Goal: Information Seeking & Learning: Learn about a topic

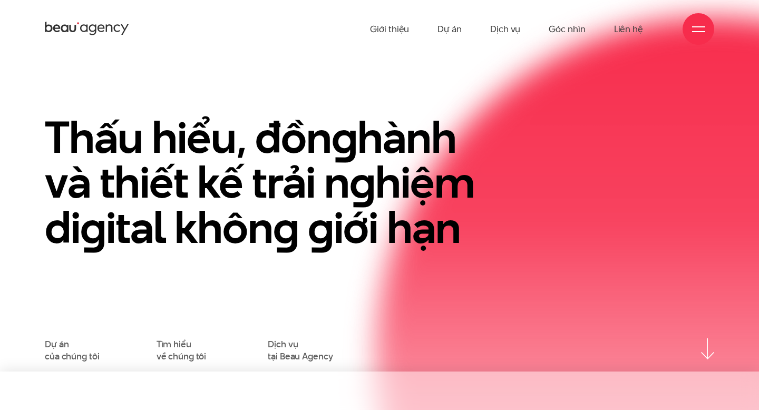
scroll to position [39, 0]
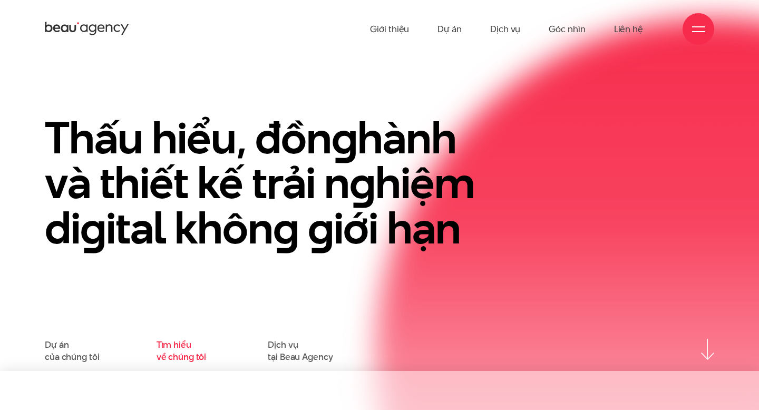
click at [174, 346] on link "Tìm hiểu về chúng tôi" at bounding box center [182, 351] width 50 height 24
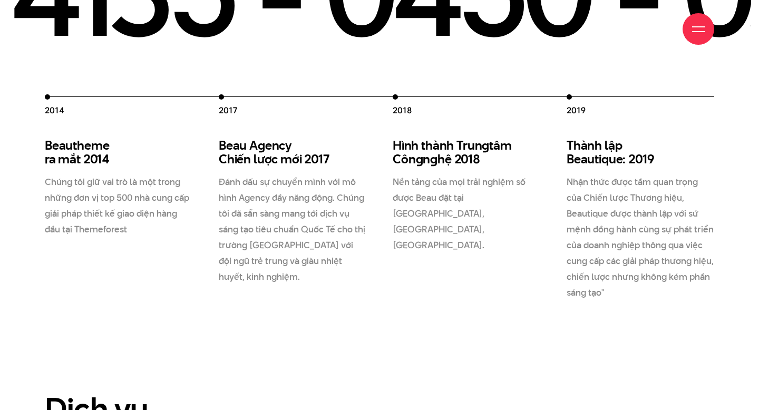
scroll to position [1493, 0]
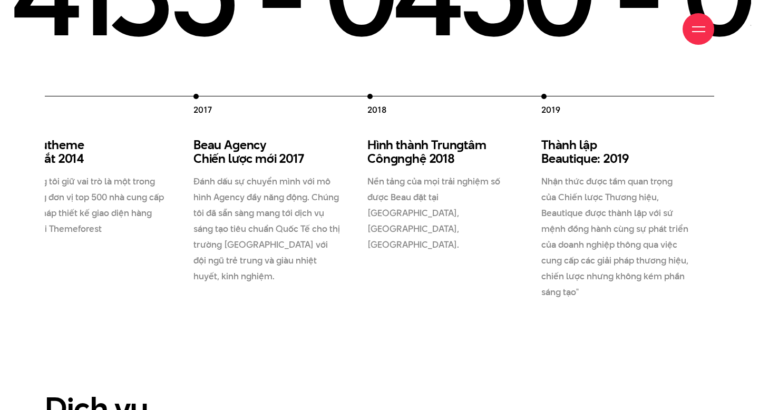
drag, startPoint x: 588, startPoint y: 153, endPoint x: 461, endPoint y: 154, distance: 126.5
click at [461, 154] on div "2012 Beau Creative thành lập 2012 Chúng tôi gia nhập thị trường, và cung cấp gi…" at bounding box center [281, 197] width 870 height 206
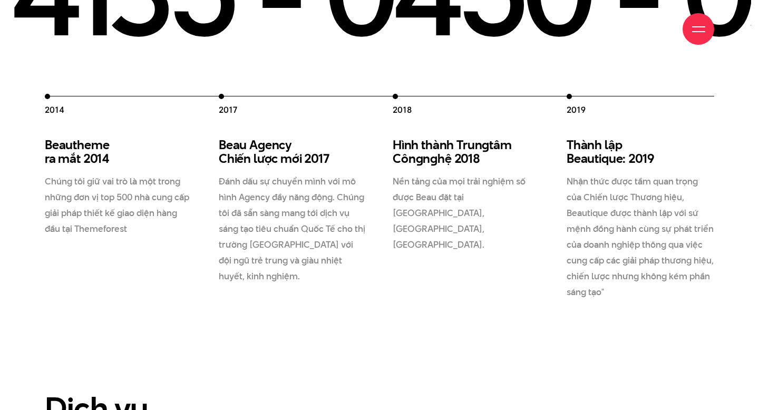
drag, startPoint x: 405, startPoint y: 131, endPoint x: 594, endPoint y: 136, distance: 188.2
click at [595, 139] on div "2012 Beau Creative thành lập 2012 Chúng tôi gia nhập thị trường, và cung cấp gi…" at bounding box center [306, 197] width 870 height 206
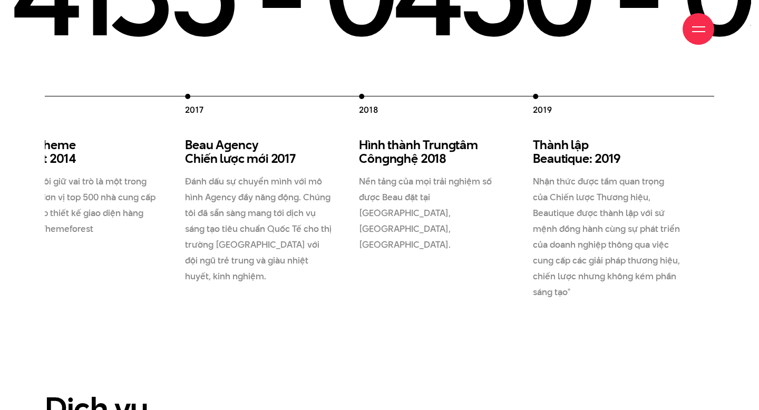
drag, startPoint x: 593, startPoint y: 138, endPoint x: 424, endPoint y: 229, distance: 192.5
click at [424, 229] on div "2012 Beau Creative thành lập 2012 Chúng tôi gia nhập thị trường, và cung cấp gi…" at bounding box center [272, 197] width 870 height 206
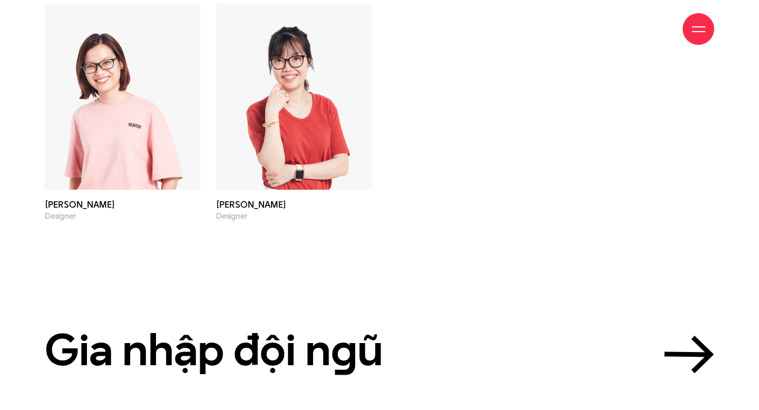
scroll to position [3628, 0]
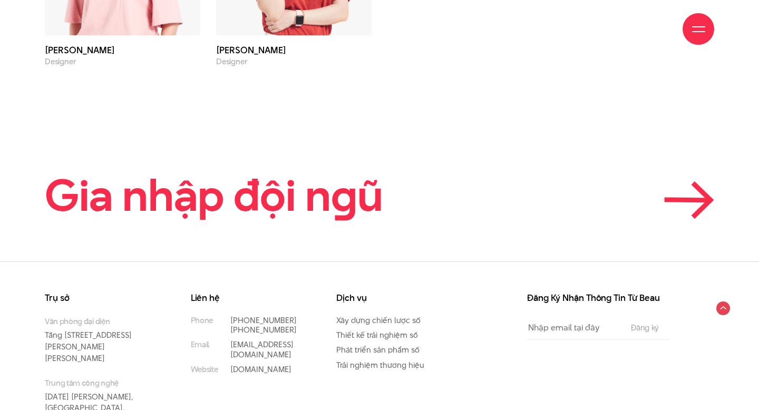
click at [538, 172] on link "Gia nhập đội n g ũ" at bounding box center [379, 195] width 669 height 47
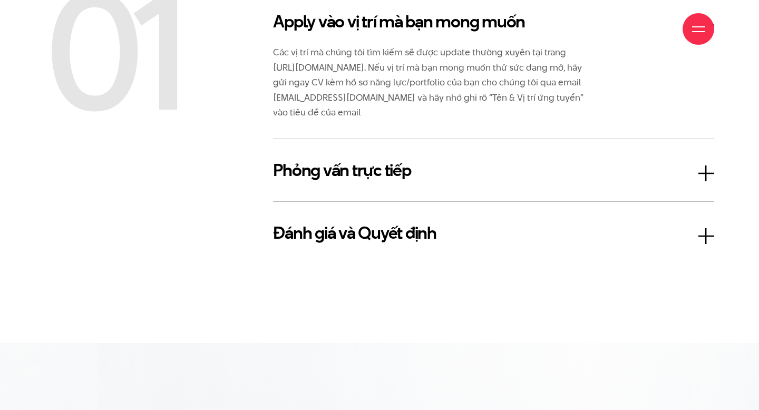
scroll to position [1769, 0]
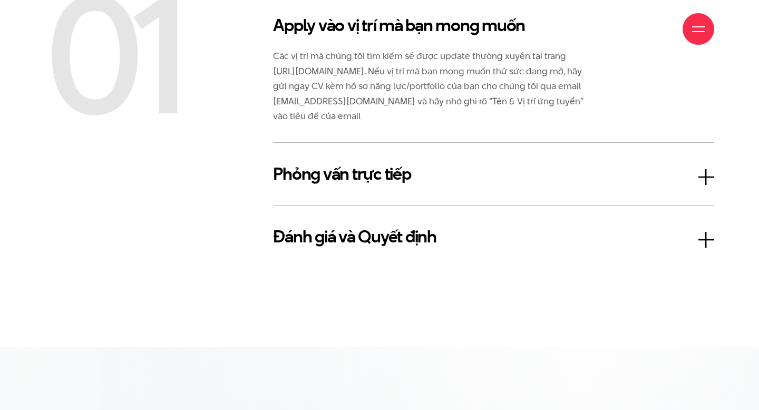
click at [375, 184] on h3 "Phỏng vấn trực tiếp" at bounding box center [493, 173] width 441 height 25
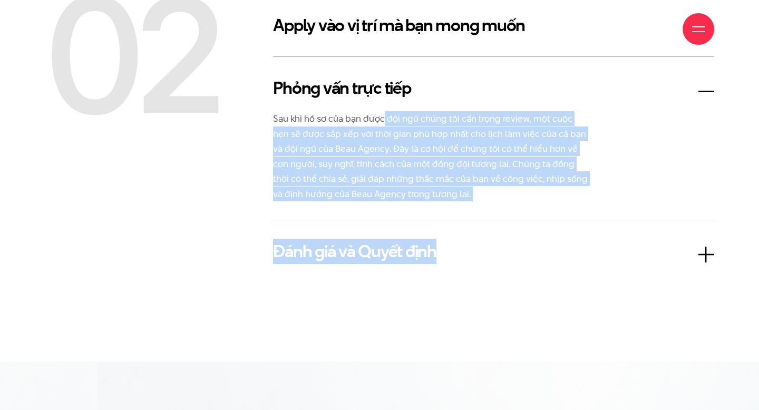
drag, startPoint x: 383, startPoint y: 119, endPoint x: 469, endPoint y: 300, distance: 200.9
click at [469, 300] on section "03 bước trở thành thành viên Beau Agency 02 Apply vào vị trí mà bạn mong muốn P…" at bounding box center [379, 118] width 759 height 485
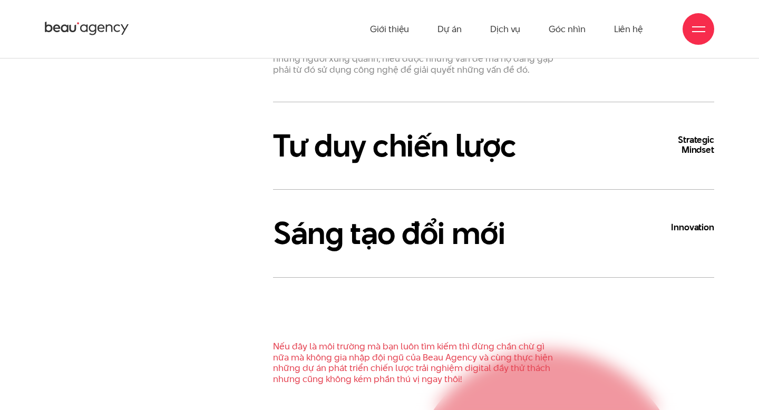
scroll to position [0, 0]
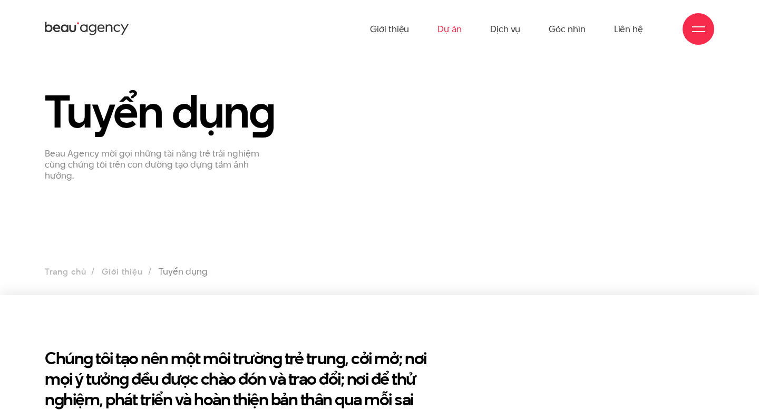
click at [439, 27] on link "Dự án" at bounding box center [449, 29] width 24 height 58
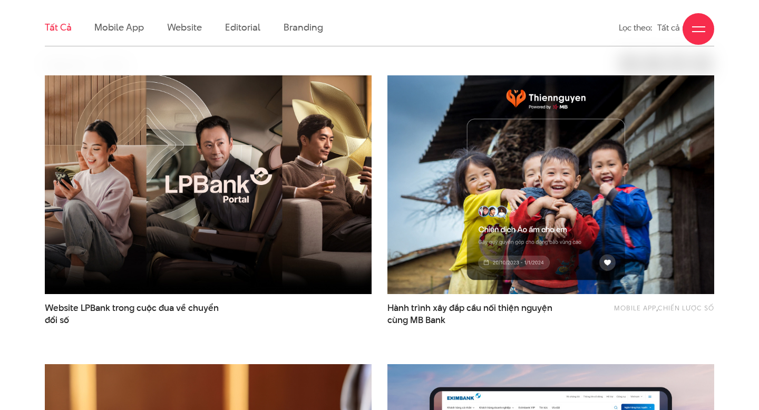
scroll to position [311, 0]
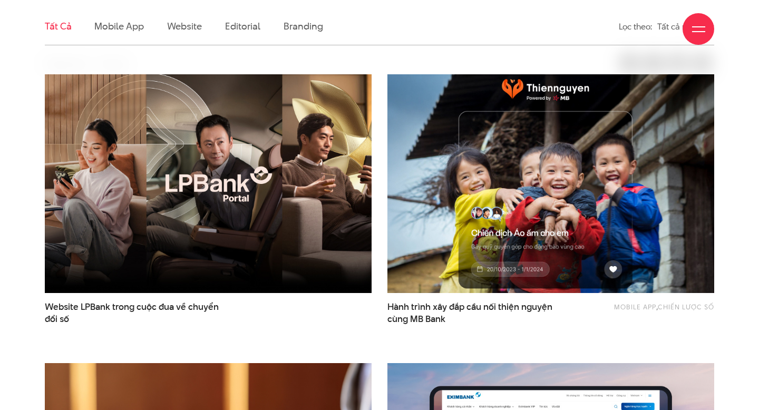
click at [662, 176] on img at bounding box center [550, 183] width 359 height 241
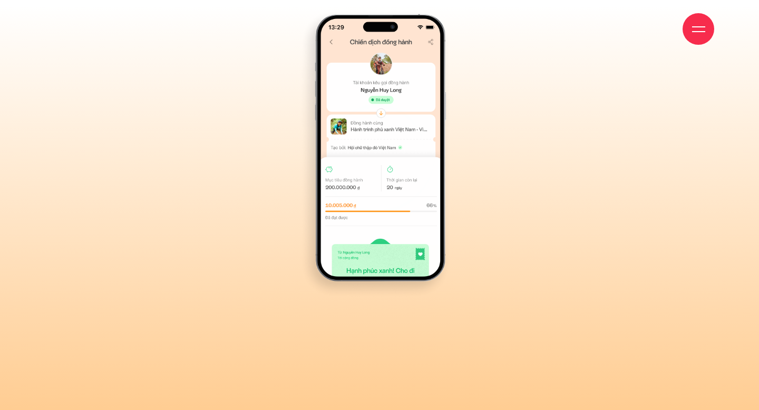
scroll to position [7834, 0]
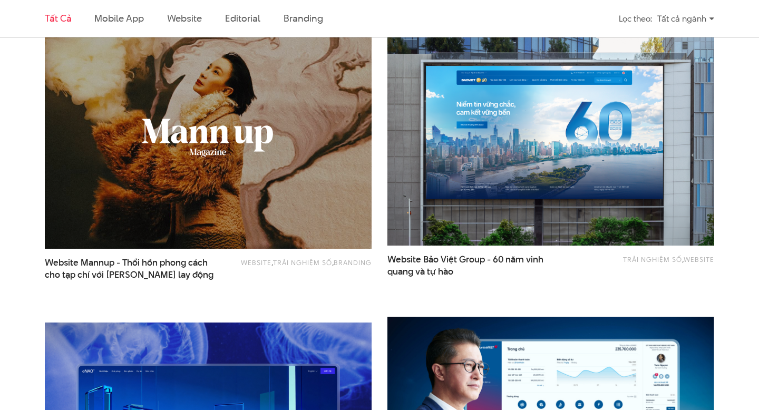
scroll to position [937, 0]
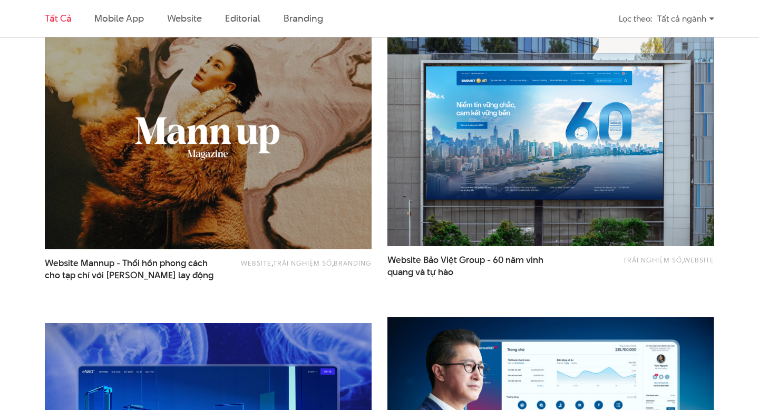
click at [248, 57] on img at bounding box center [207, 140] width 359 height 241
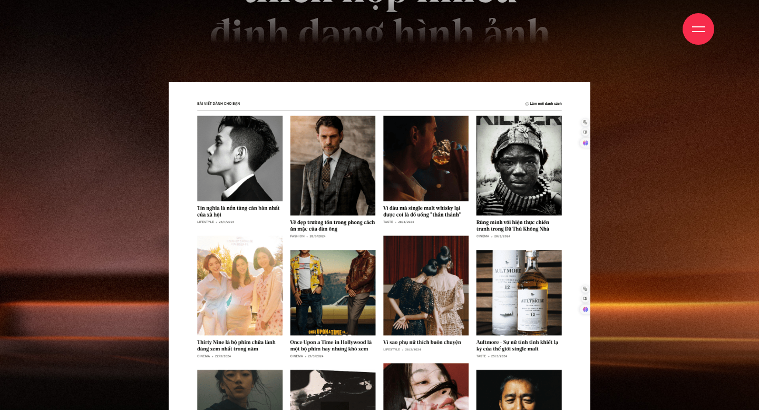
scroll to position [4746, 0]
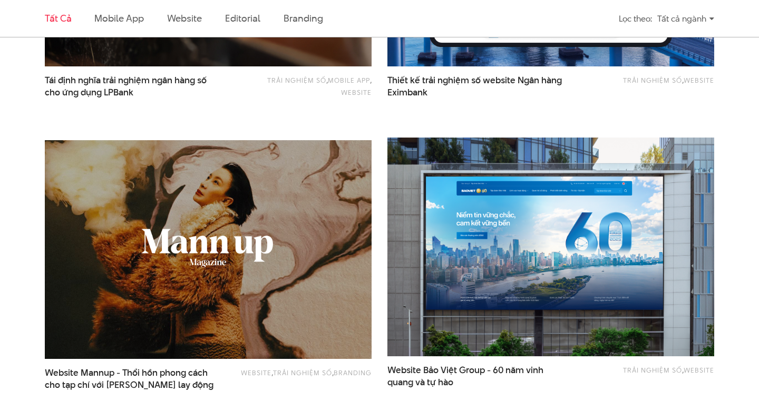
scroll to position [825, 0]
